Goal: Navigation & Orientation: Find specific page/section

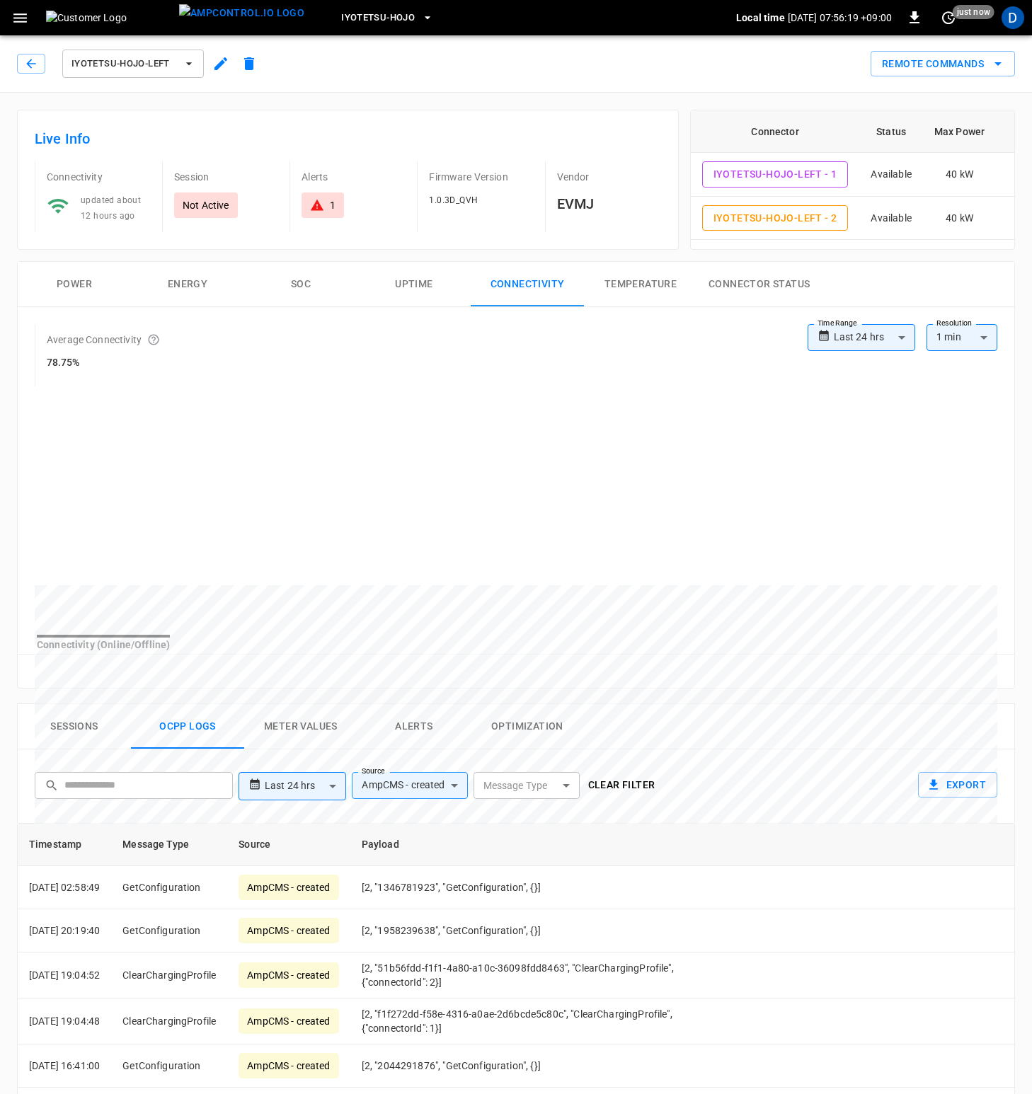
click at [57, 17] on img at bounding box center [109, 18] width 127 height 14
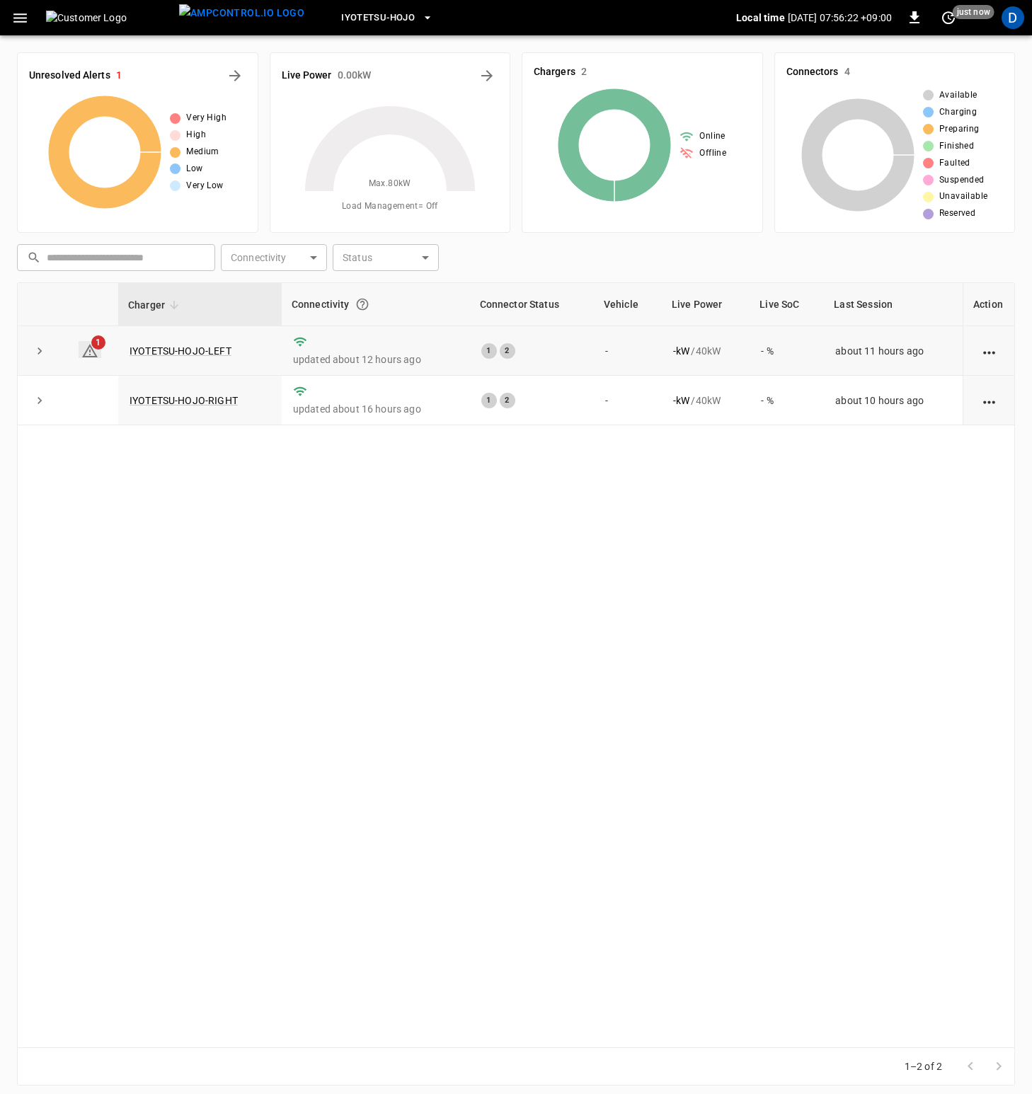
click at [90, 350] on icon at bounding box center [90, 350] width 16 height 13
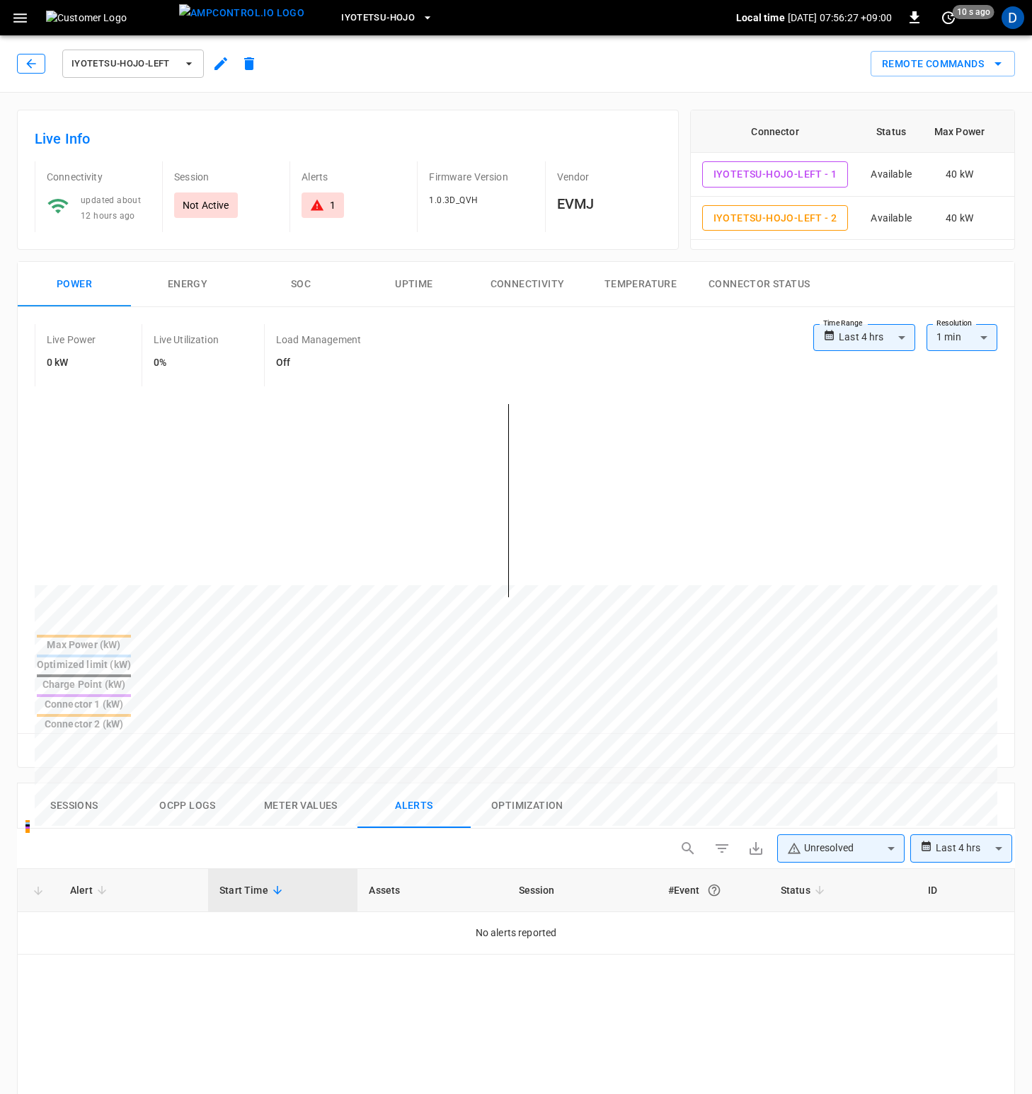
click at [34, 63] on icon "button" at bounding box center [31, 64] width 14 height 14
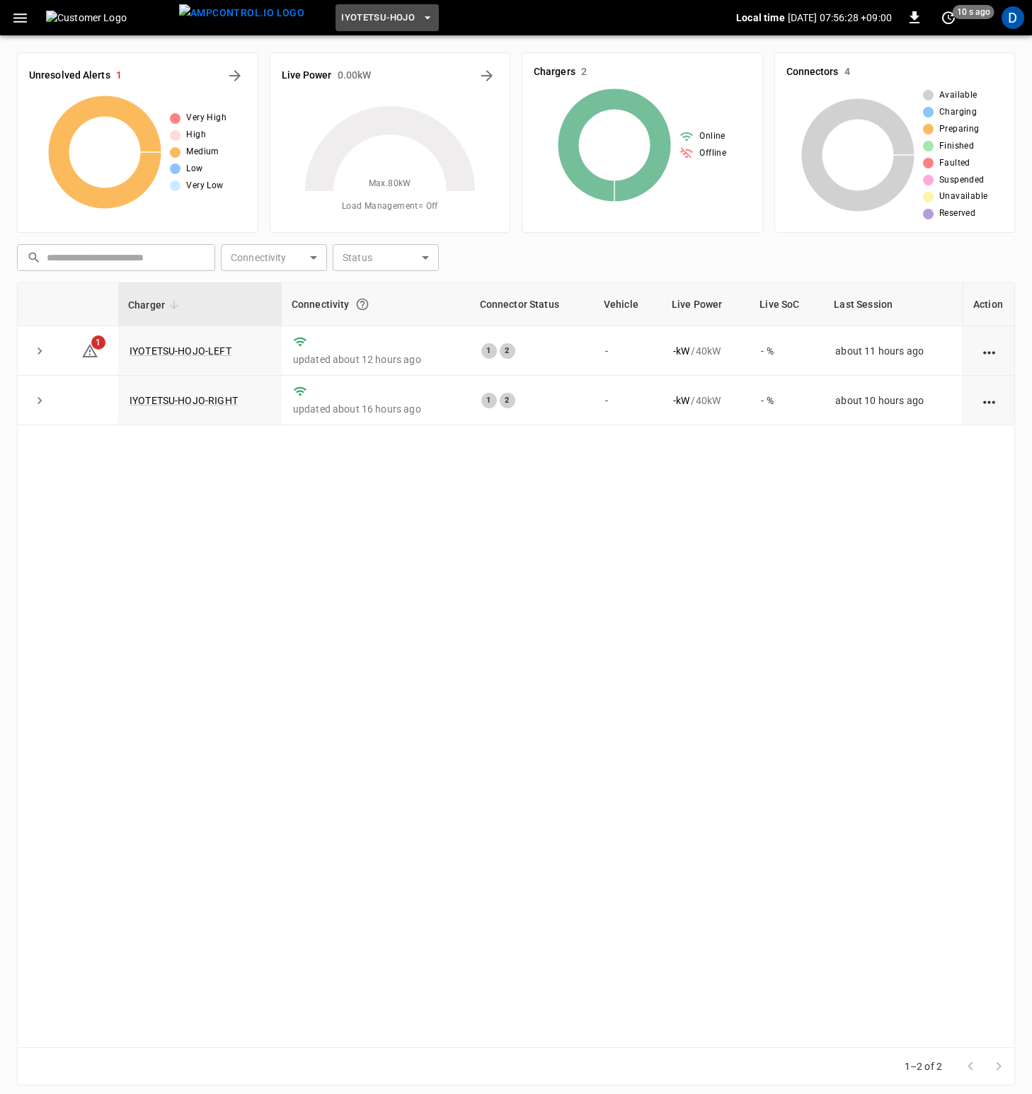
click at [379, 15] on span "Iyotetsu-Hojo" at bounding box center [378, 18] width 74 height 16
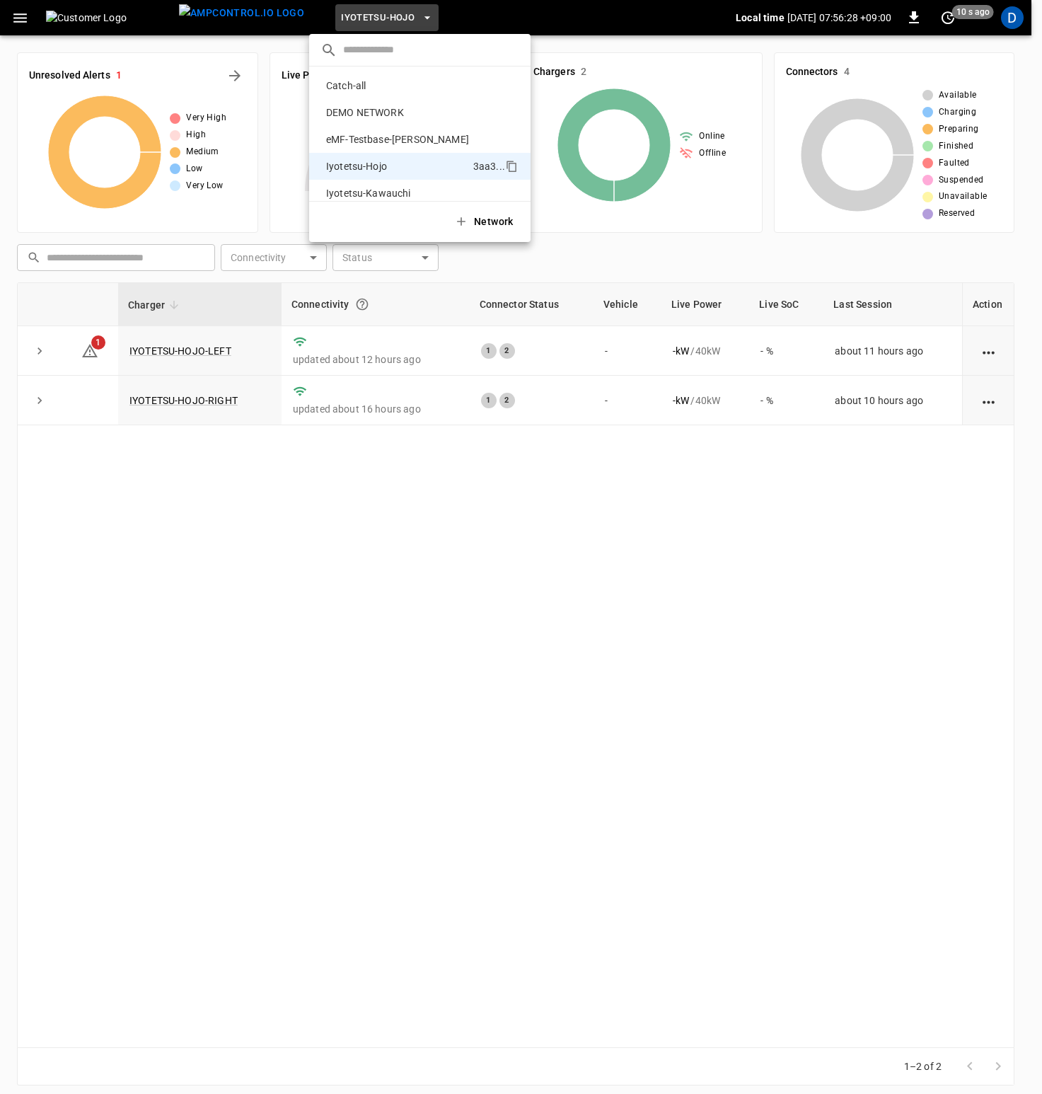
scroll to position [76, 0]
click at [396, 168] on p "Iyotetsu-Saya" at bounding box center [398, 170] width 154 height 14
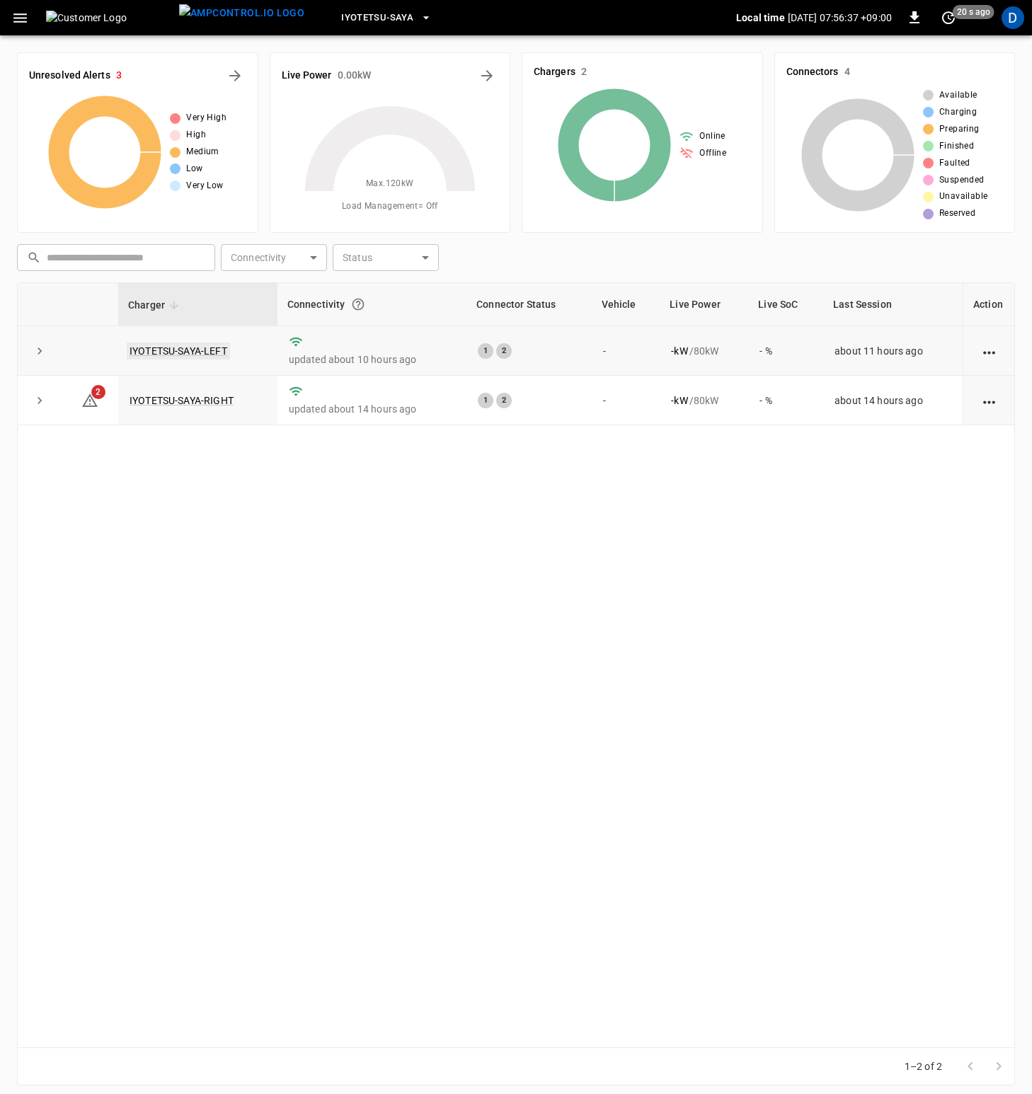
click at [132, 354] on link "IYOTETSU-SAYA-LEFT" at bounding box center [178, 350] width 103 height 17
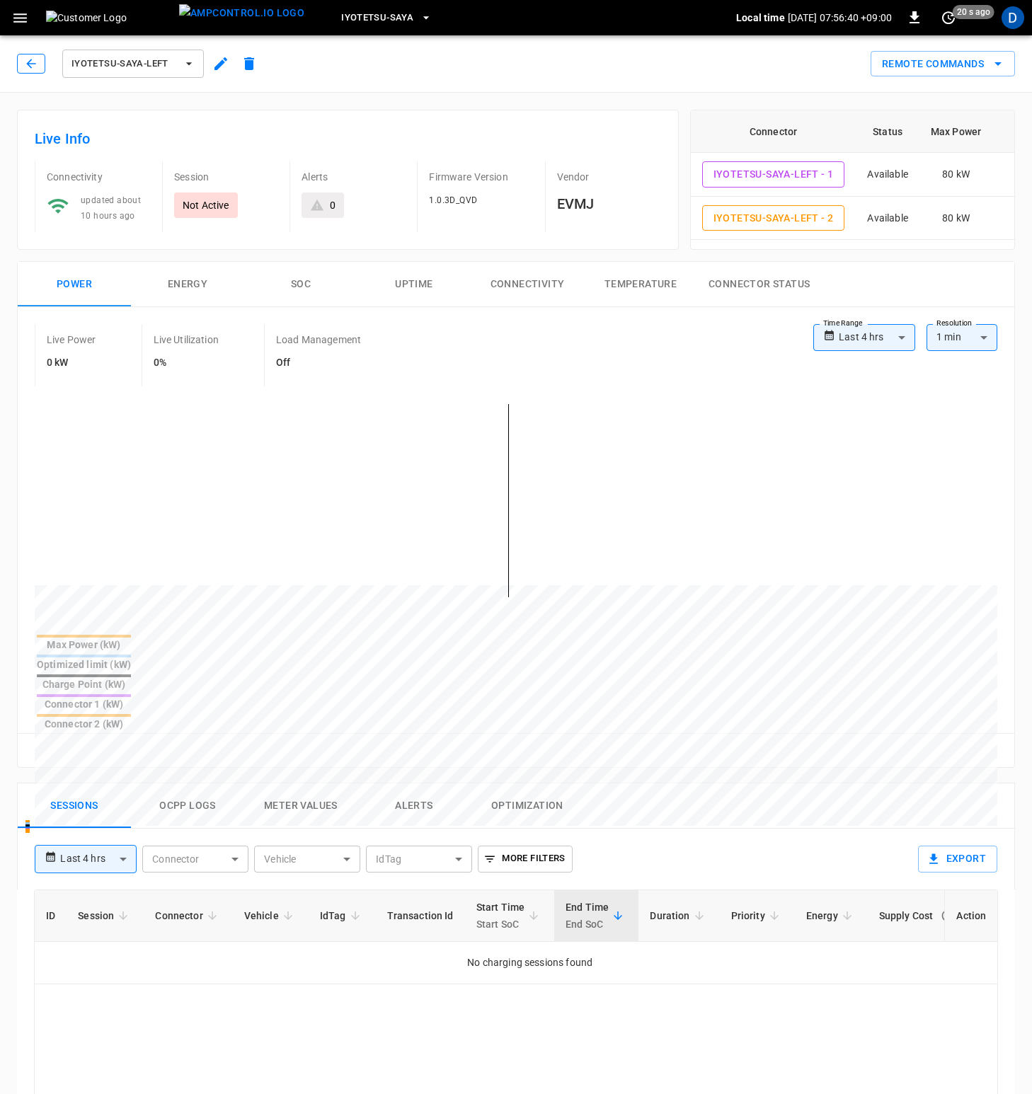
click at [37, 60] on icon "button" at bounding box center [31, 64] width 14 height 14
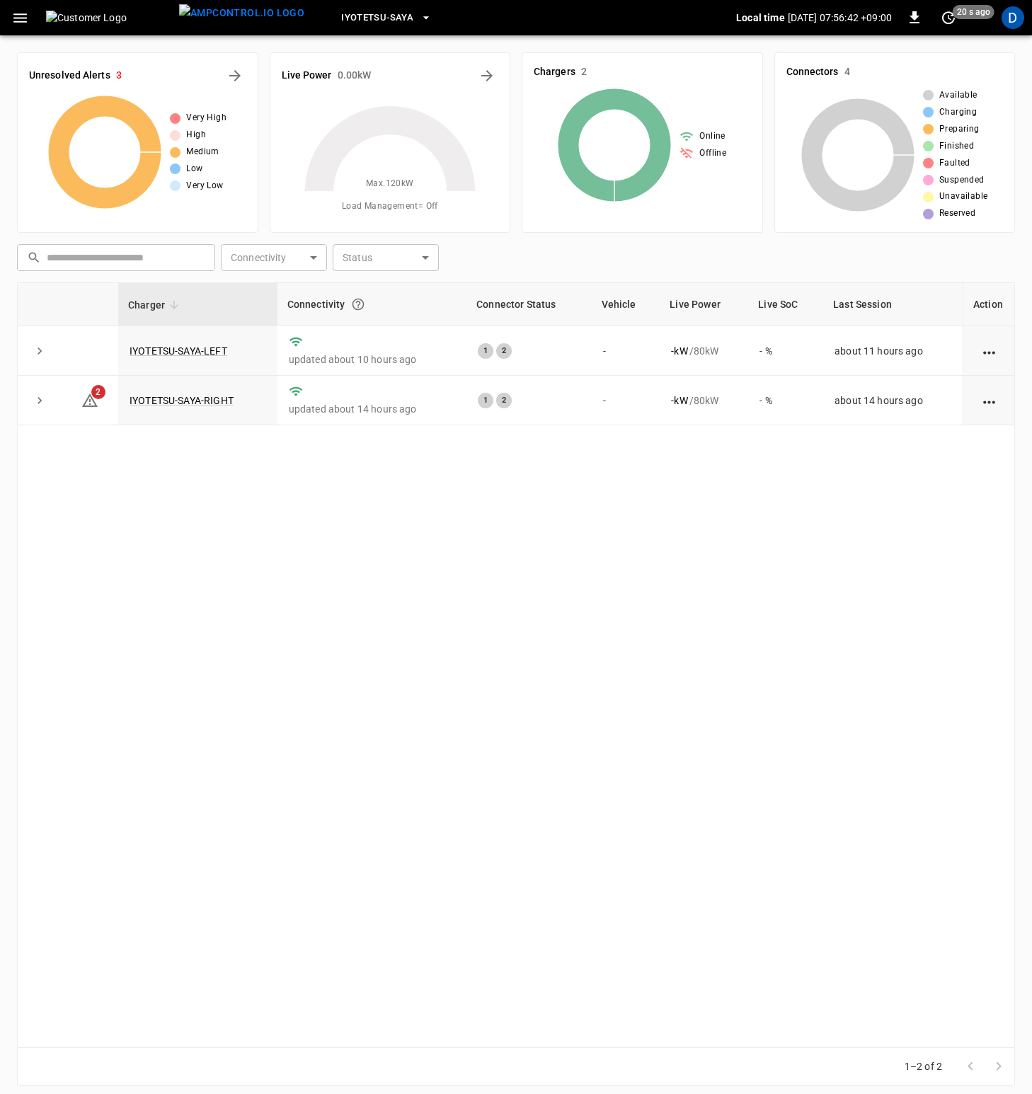
click at [23, 18] on icon "button" at bounding box center [19, 17] width 13 height 9
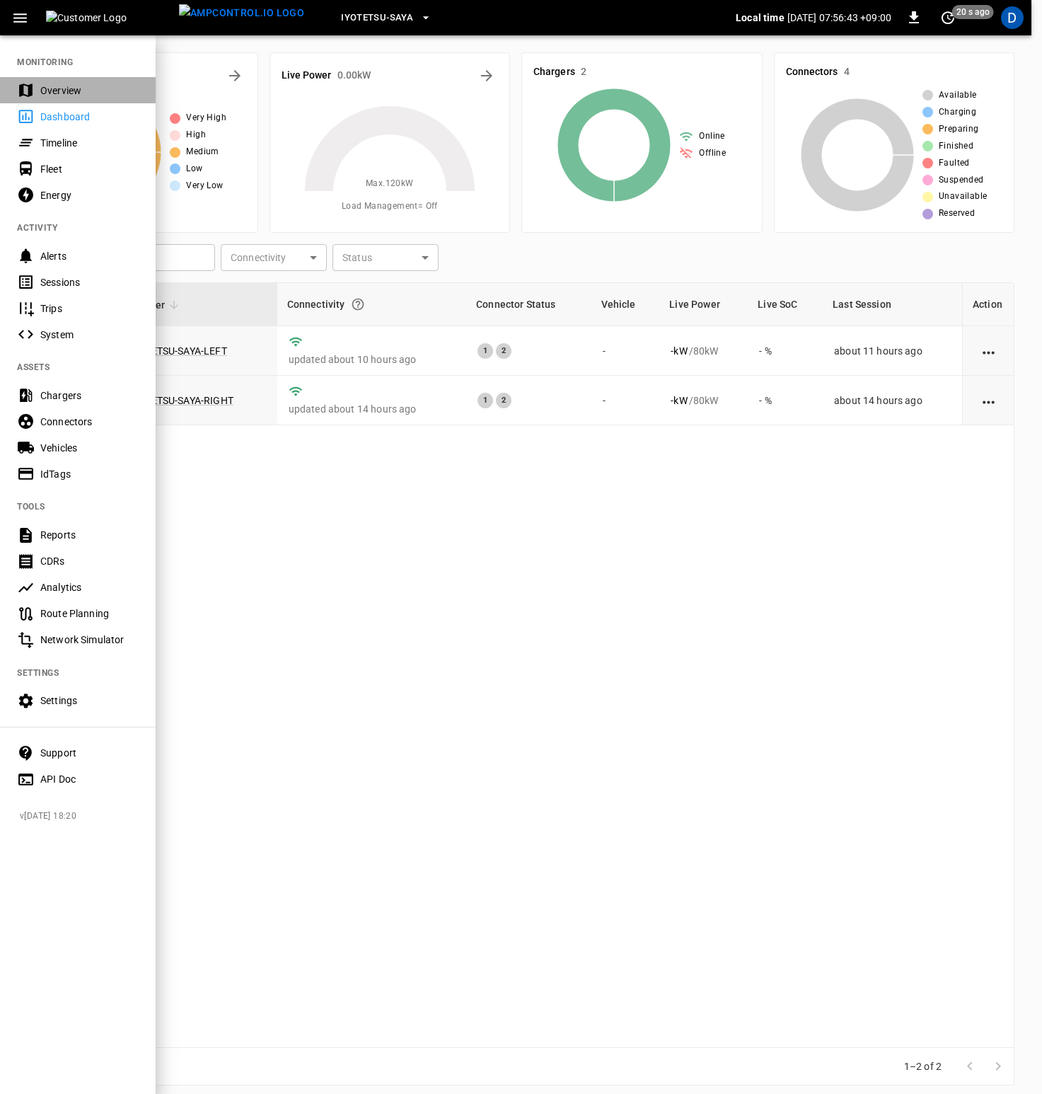
click at [68, 94] on div "Overview" at bounding box center [89, 90] width 98 height 14
